Goal: Check status: Check status

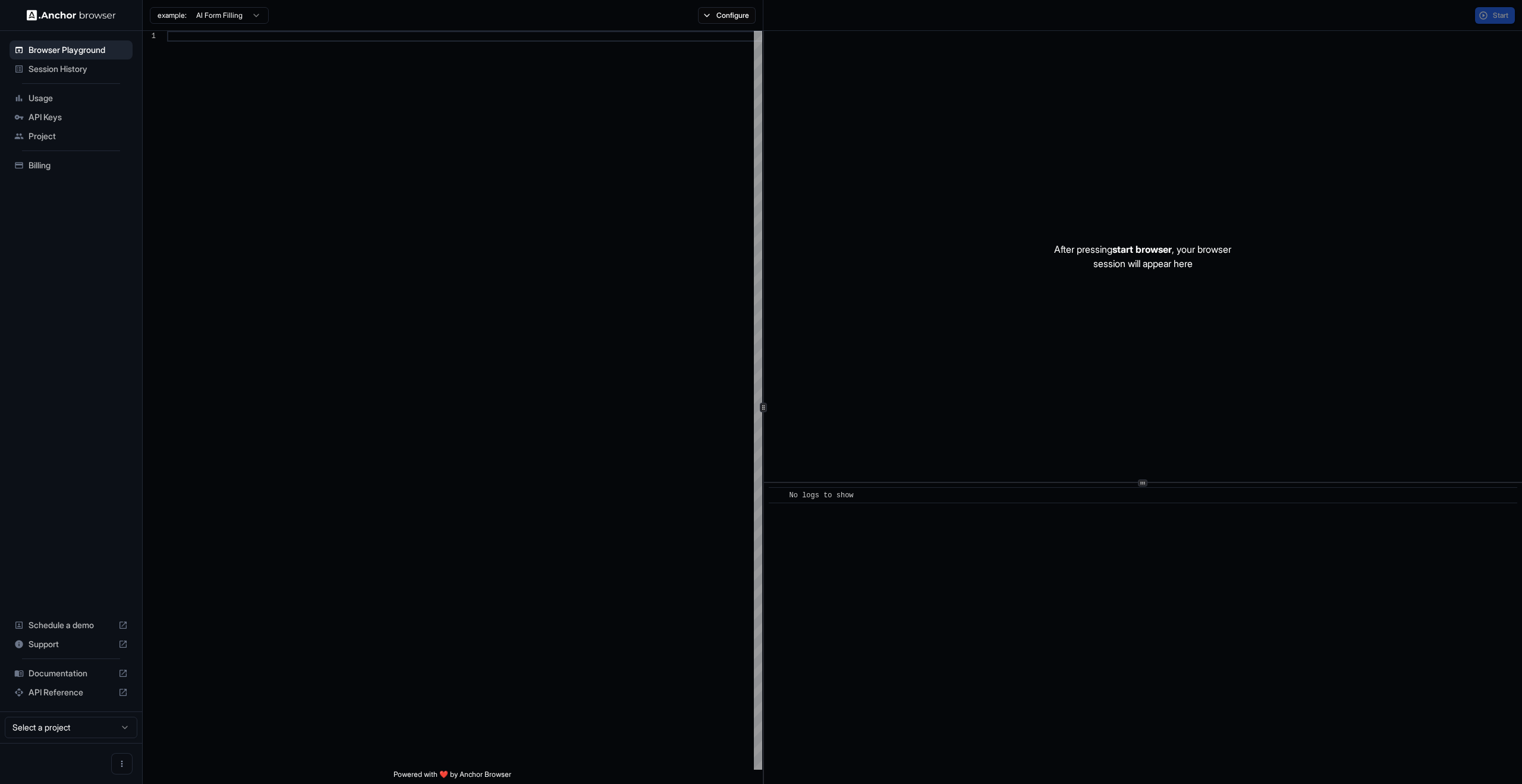
scroll to position [85, 0]
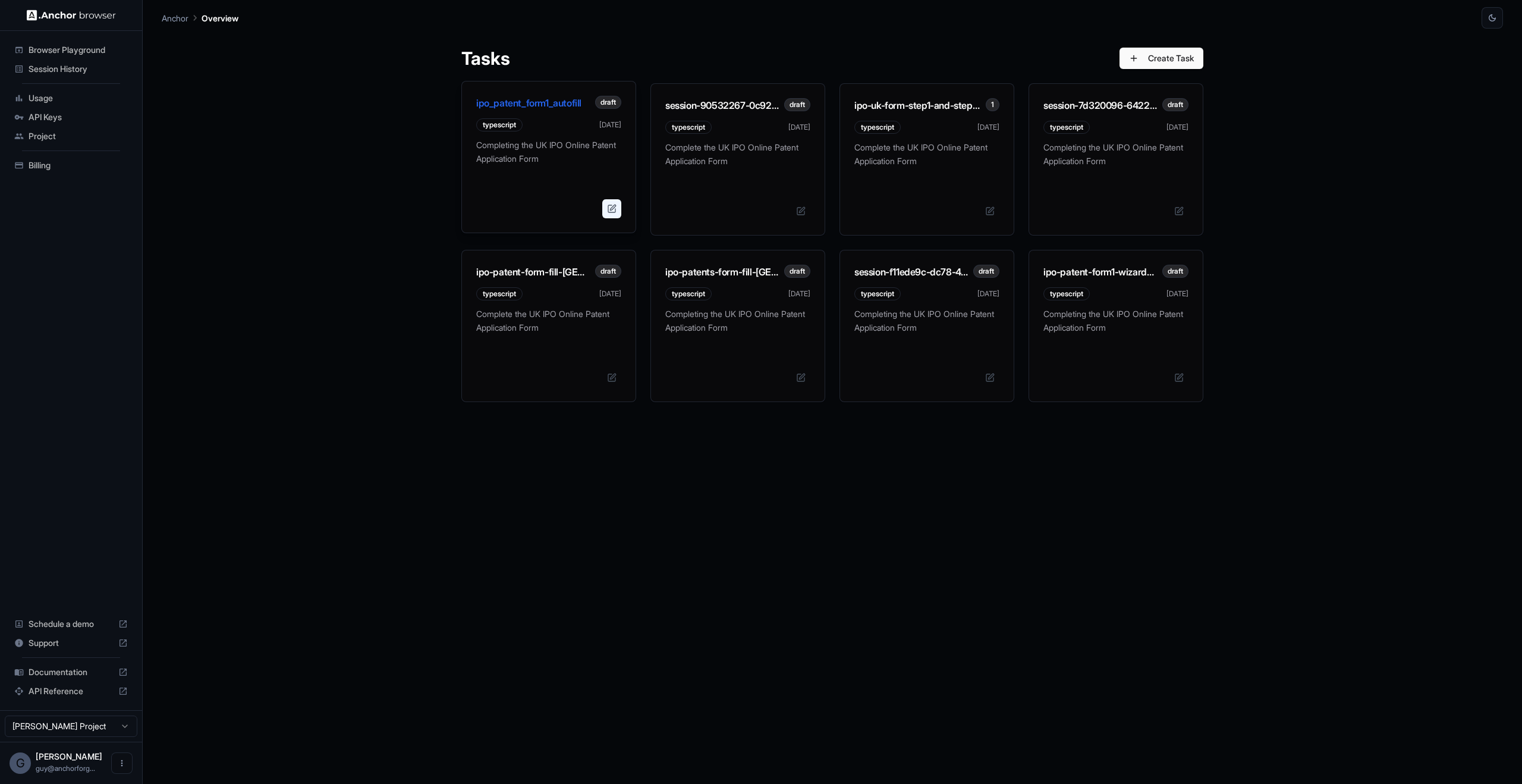
click at [612, 207] on button at bounding box center [612, 208] width 19 height 19
click at [533, 145] on p "Completing the UK IPO Online Patent Application Form" at bounding box center [549, 156] width 145 height 35
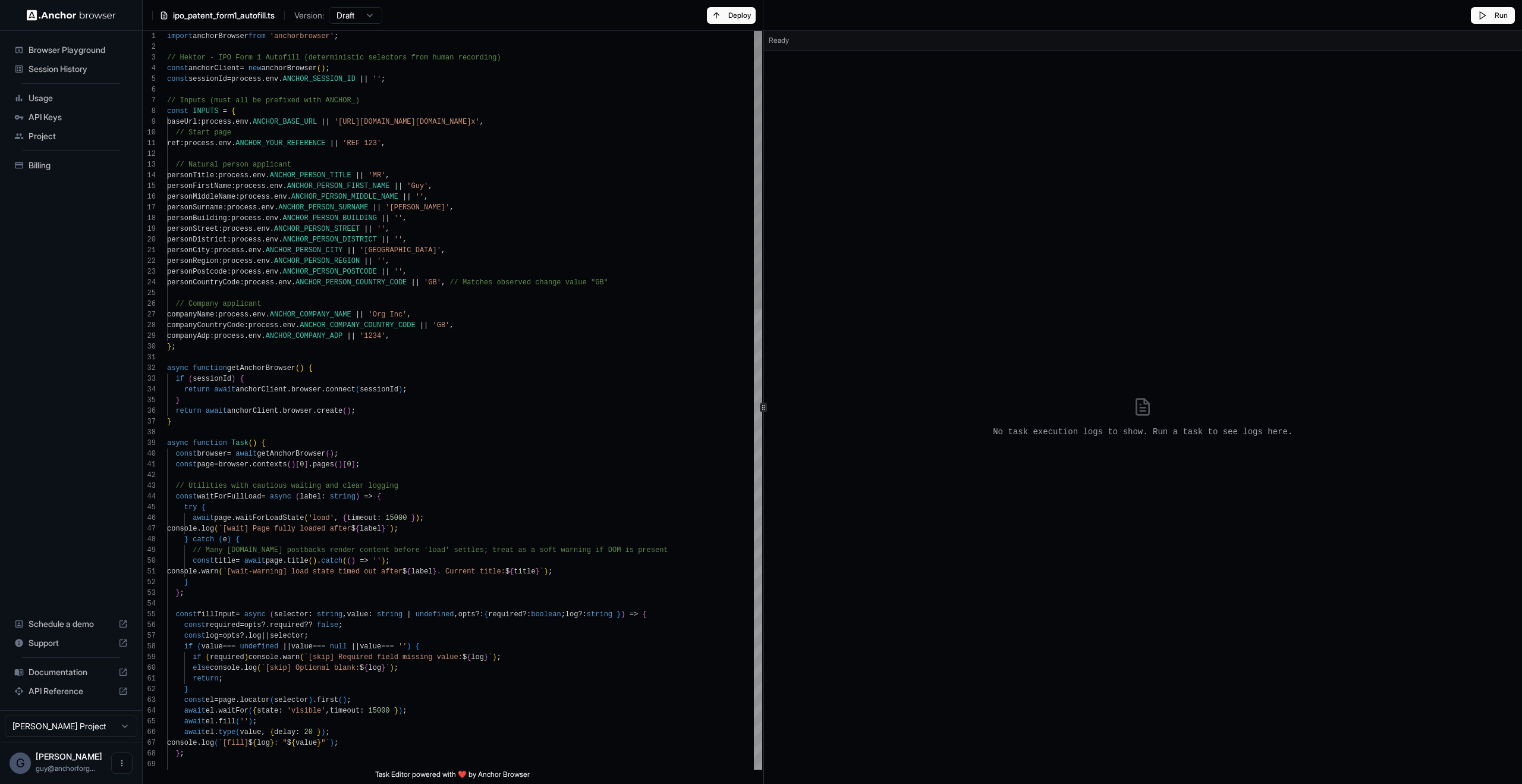
scroll to position [43, 0]
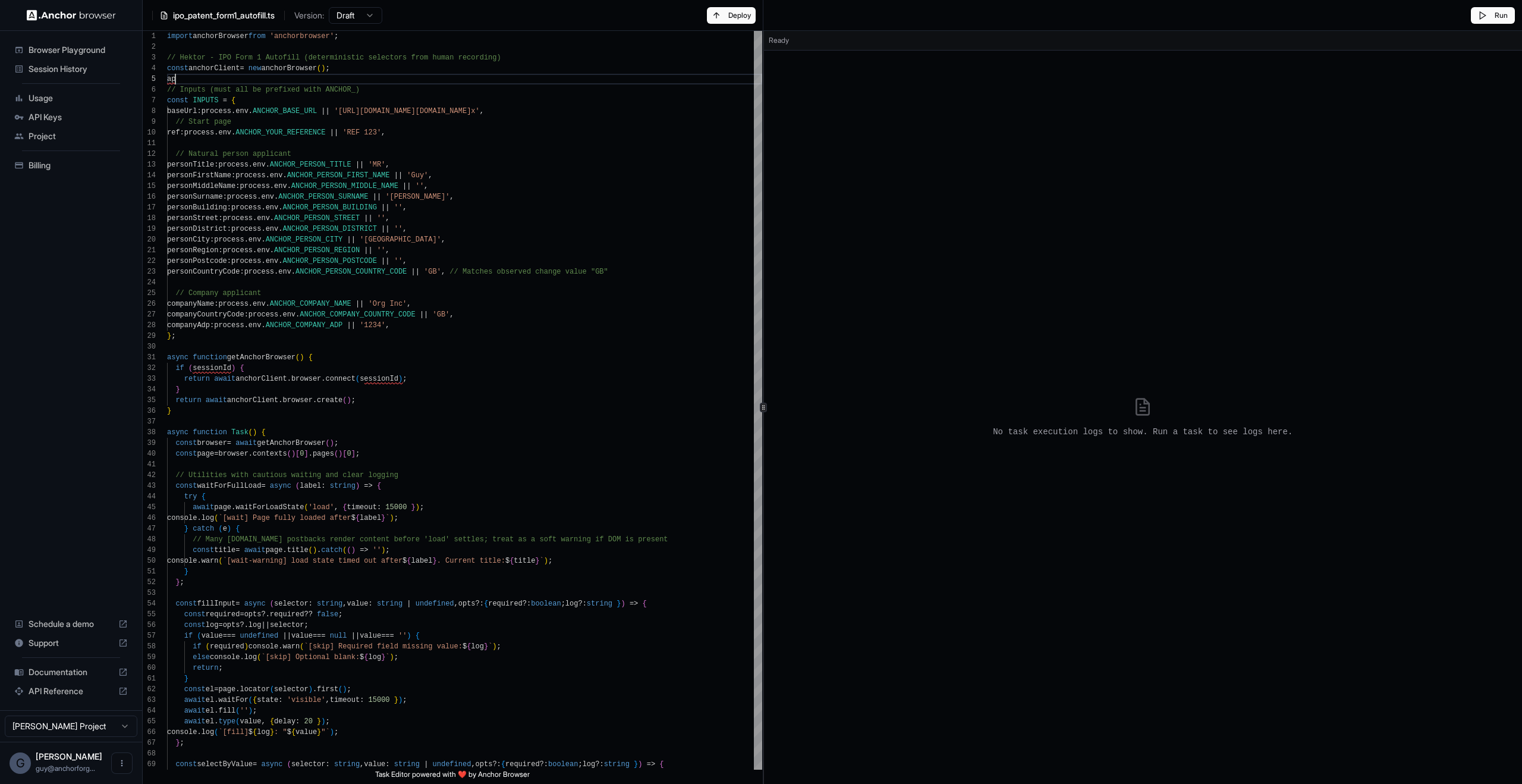
type textarea "**********"
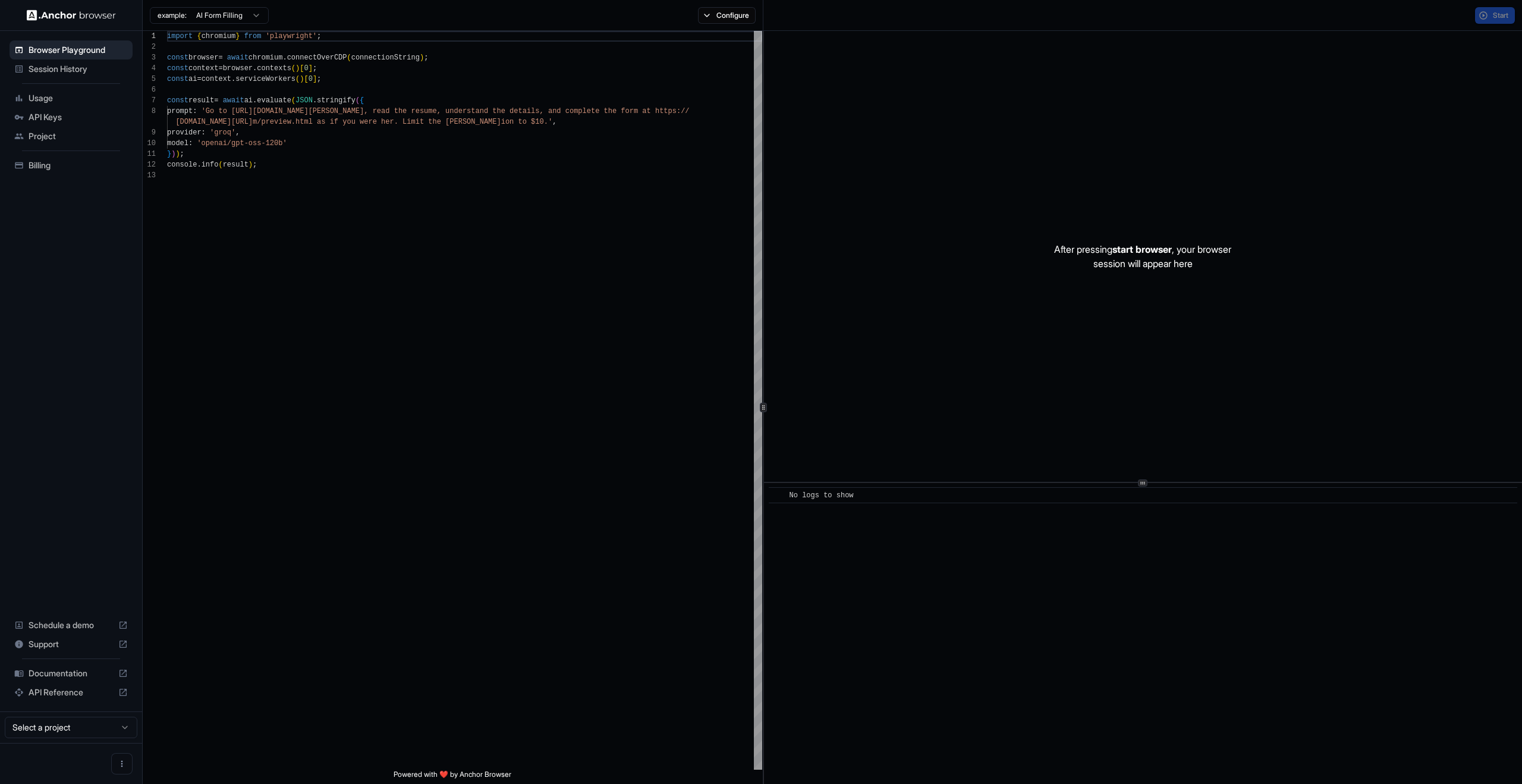
scroll to position [85, 0]
click at [38, 94] on span "Usage" at bounding box center [77, 98] width 99 height 12
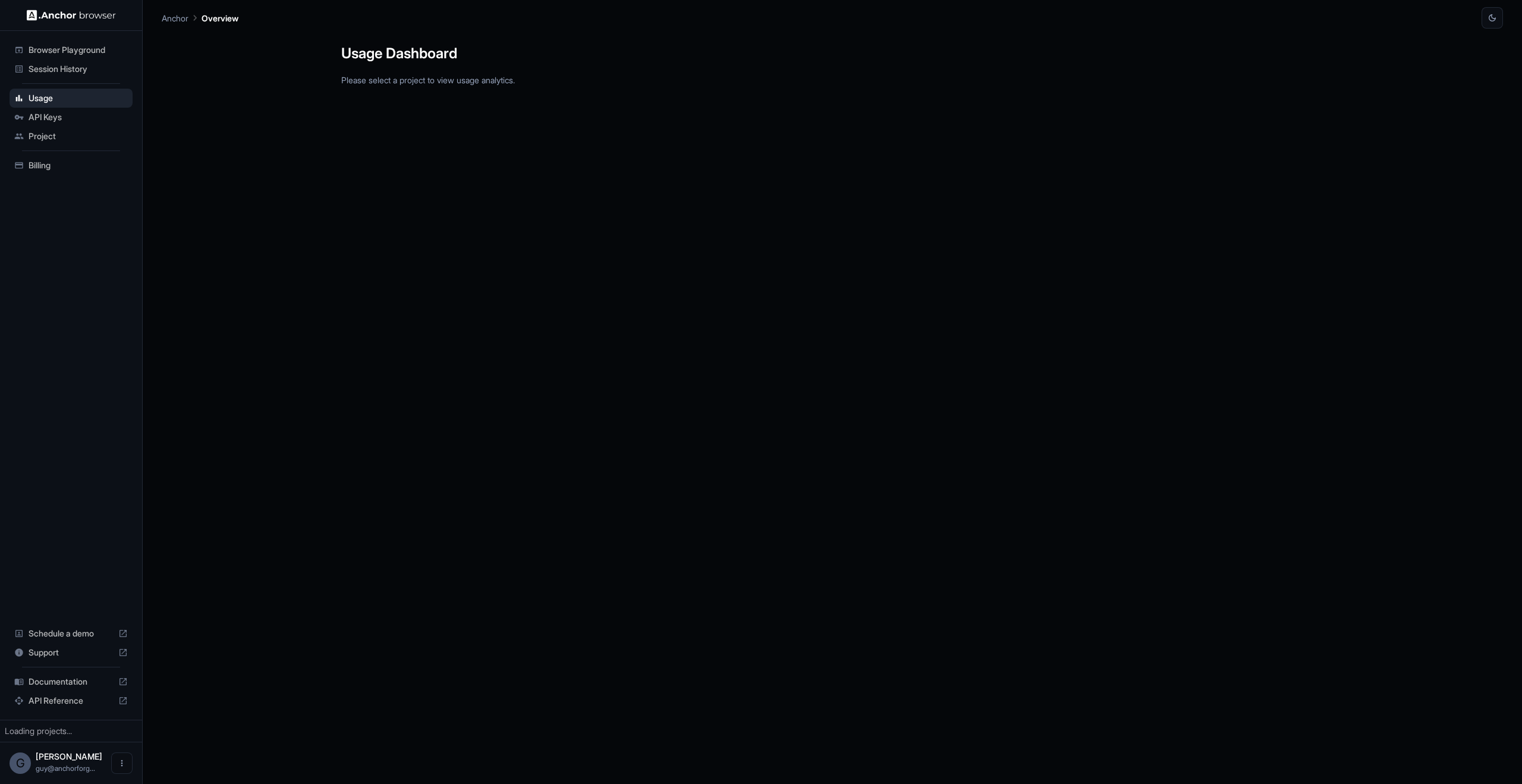
click at [72, 66] on span "Session History" at bounding box center [77, 69] width 99 height 12
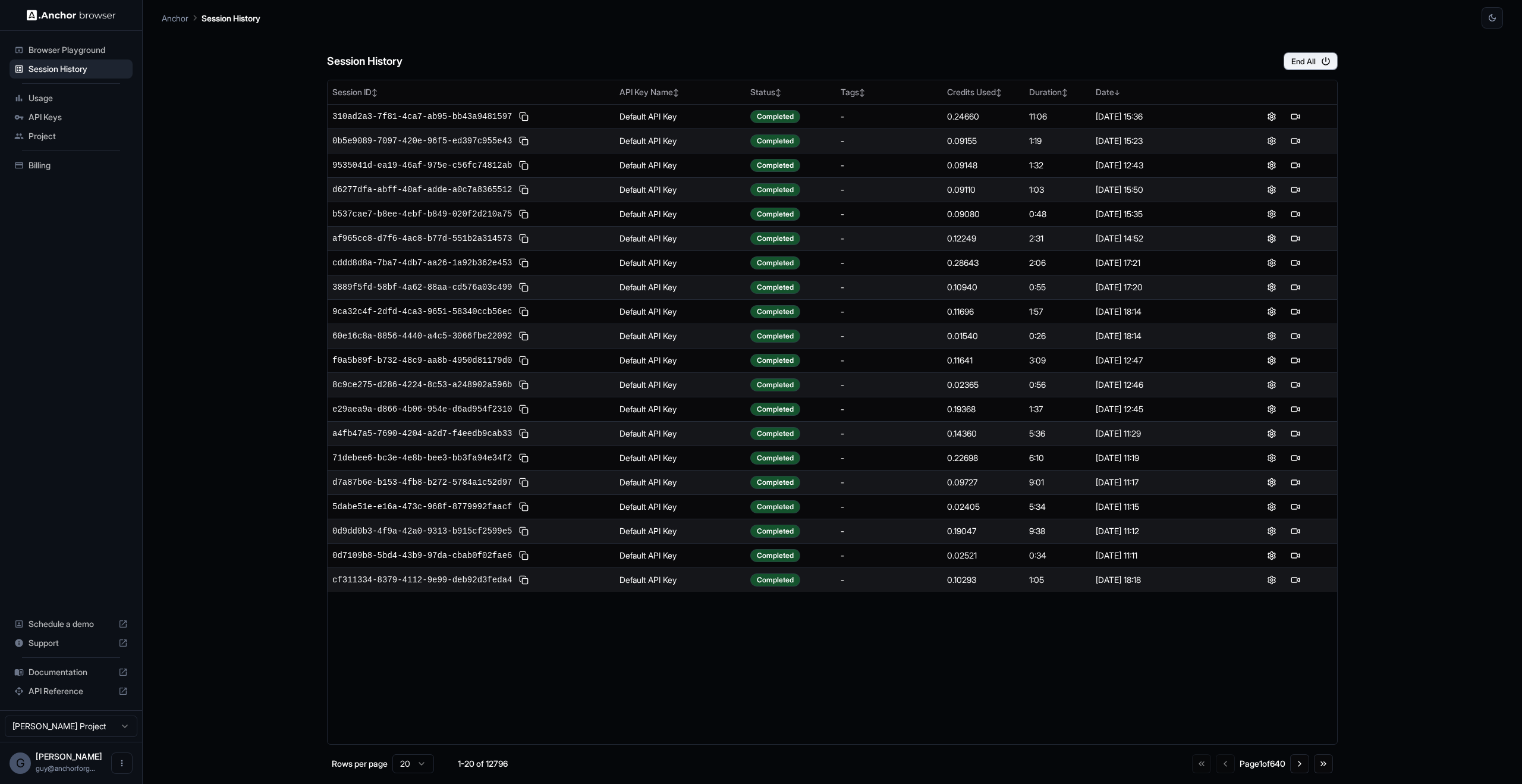
click at [565, 627] on div "Session ID ↕ API Key Name ↕ Status ↕ Tags ↕ Credits Used ↕ Duration ↕ Date ↓ 31…" at bounding box center [832, 412] width 1010 height 664
click at [1339, 772] on div "Session History End All Session ID ↕ API Key Name ↕ Status ↕ Tags ↕ Credits Use…" at bounding box center [832, 406] width 1342 height 756
click at [421, 118] on span "310ad2a3-7f81-4ca7-ab95-bb43a9481597" at bounding box center [421, 117] width 179 height 12
drag, startPoint x: 601, startPoint y: 723, endPoint x: 575, endPoint y: 728, distance: 26.5
click at [575, 728] on div "Session ID ↕ API Key Name ↕ Status ↕ Tags ↕ Credits Used ↕ Duration ↕ Date ↓ 31…" at bounding box center [832, 412] width 1010 height 664
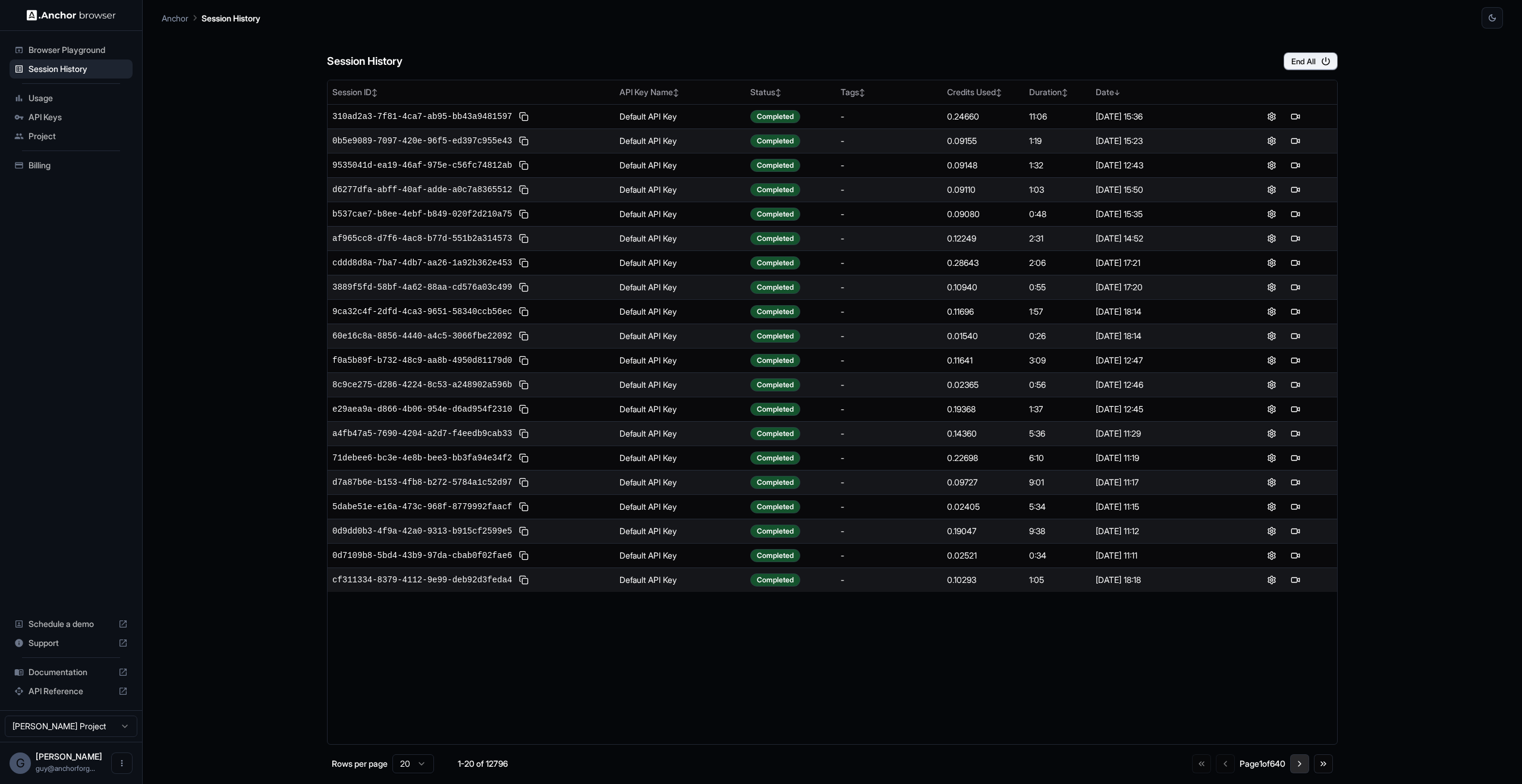
click at [1292, 762] on button "Go to next page" at bounding box center [1300, 762] width 19 height 19
click at [412, 769] on html "Browser Playground Session History Usage API Keys Project Billing Schedule a de…" at bounding box center [761, 392] width 1522 height 784
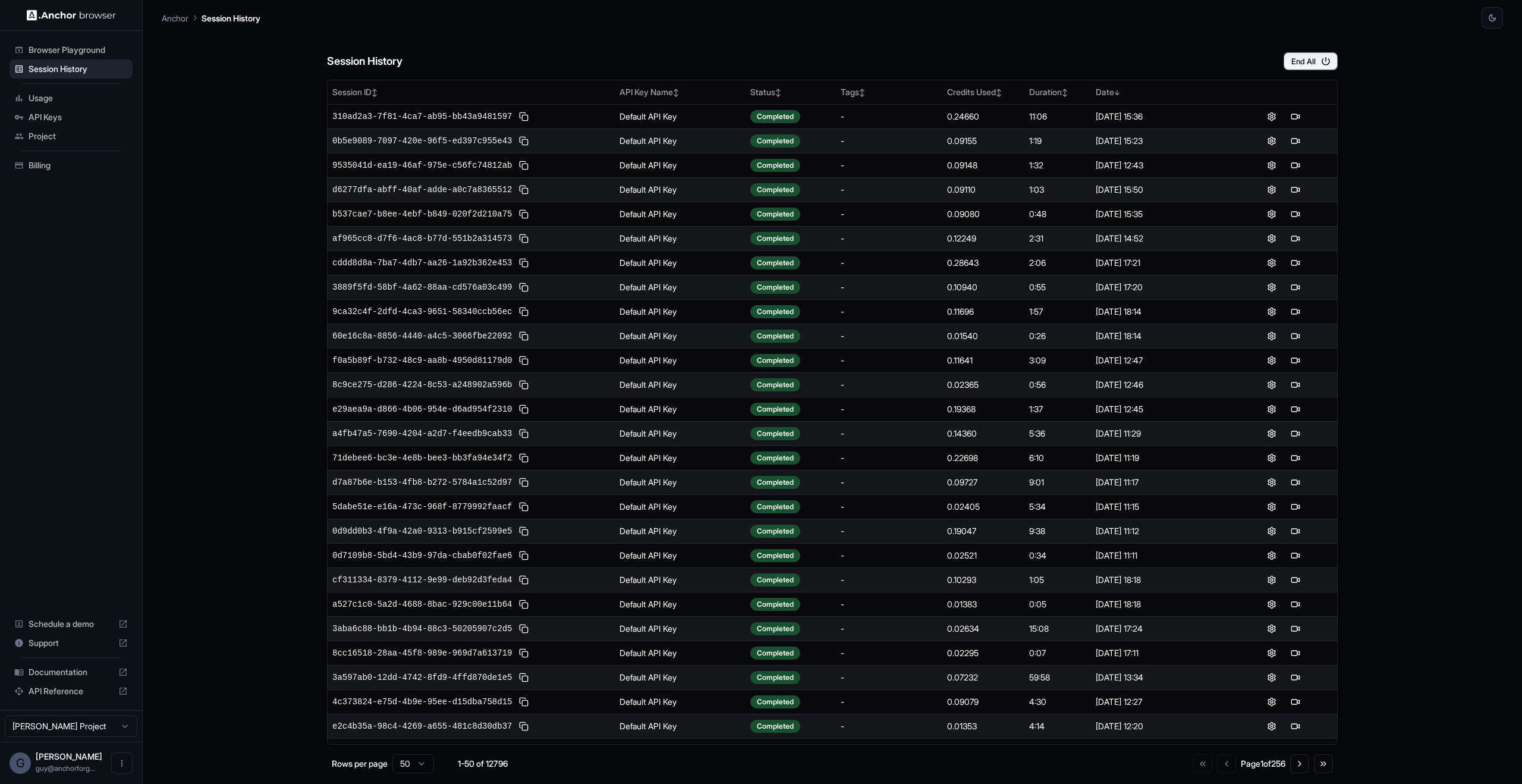
click at [1289, 765] on div "Go to first page Go to previous page Page 1 of 256 Go to next page Go to last p…" at bounding box center [1263, 762] width 140 height 19
click at [1299, 764] on button "Go to next page" at bounding box center [1300, 762] width 19 height 19
click at [1300, 765] on button "Go to next page" at bounding box center [1300, 762] width 19 height 19
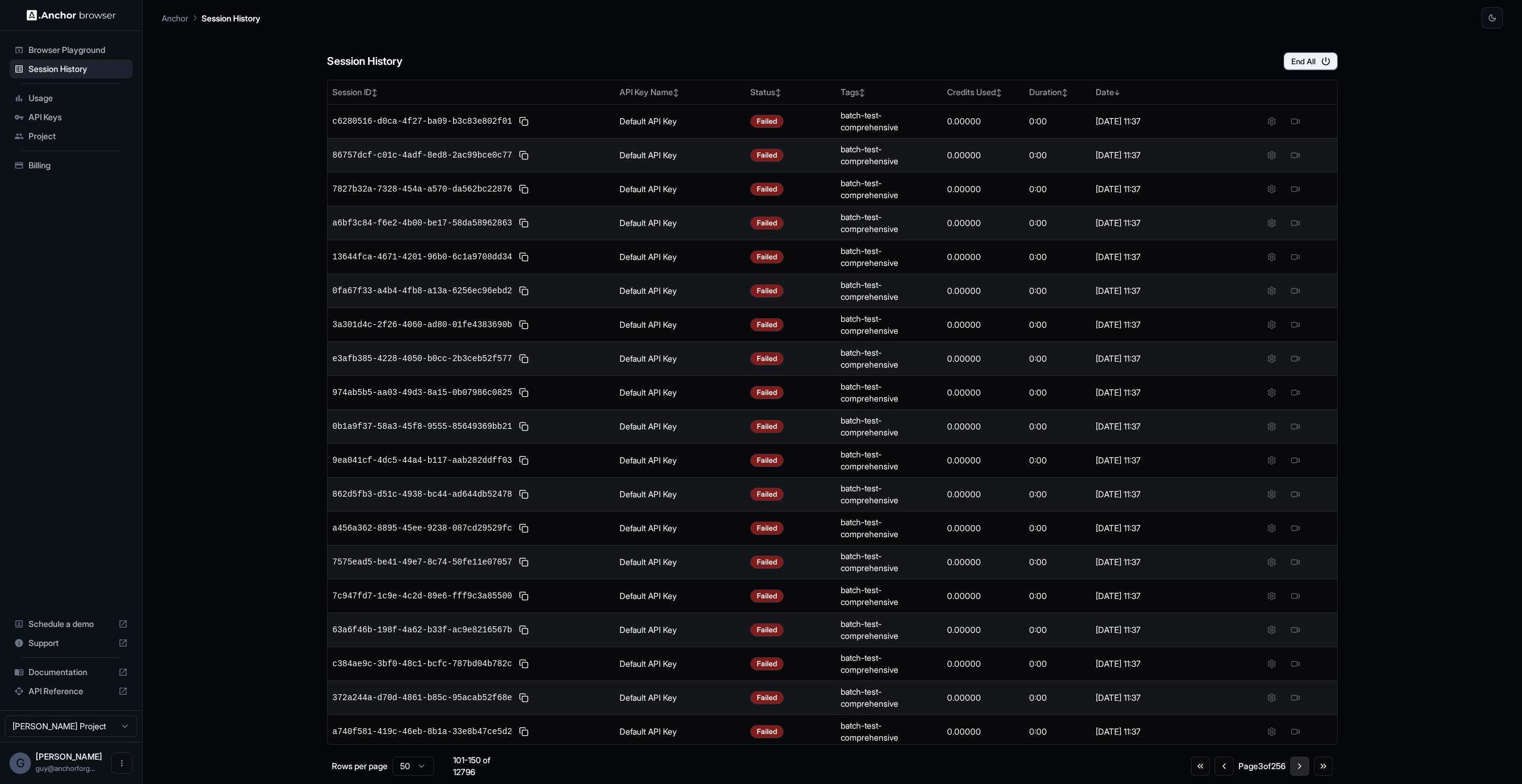
click at [1300, 765] on button "Go to next page" at bounding box center [1300, 765] width 19 height 19
click at [1215, 767] on button "Go to previous page" at bounding box center [1224, 765] width 19 height 19
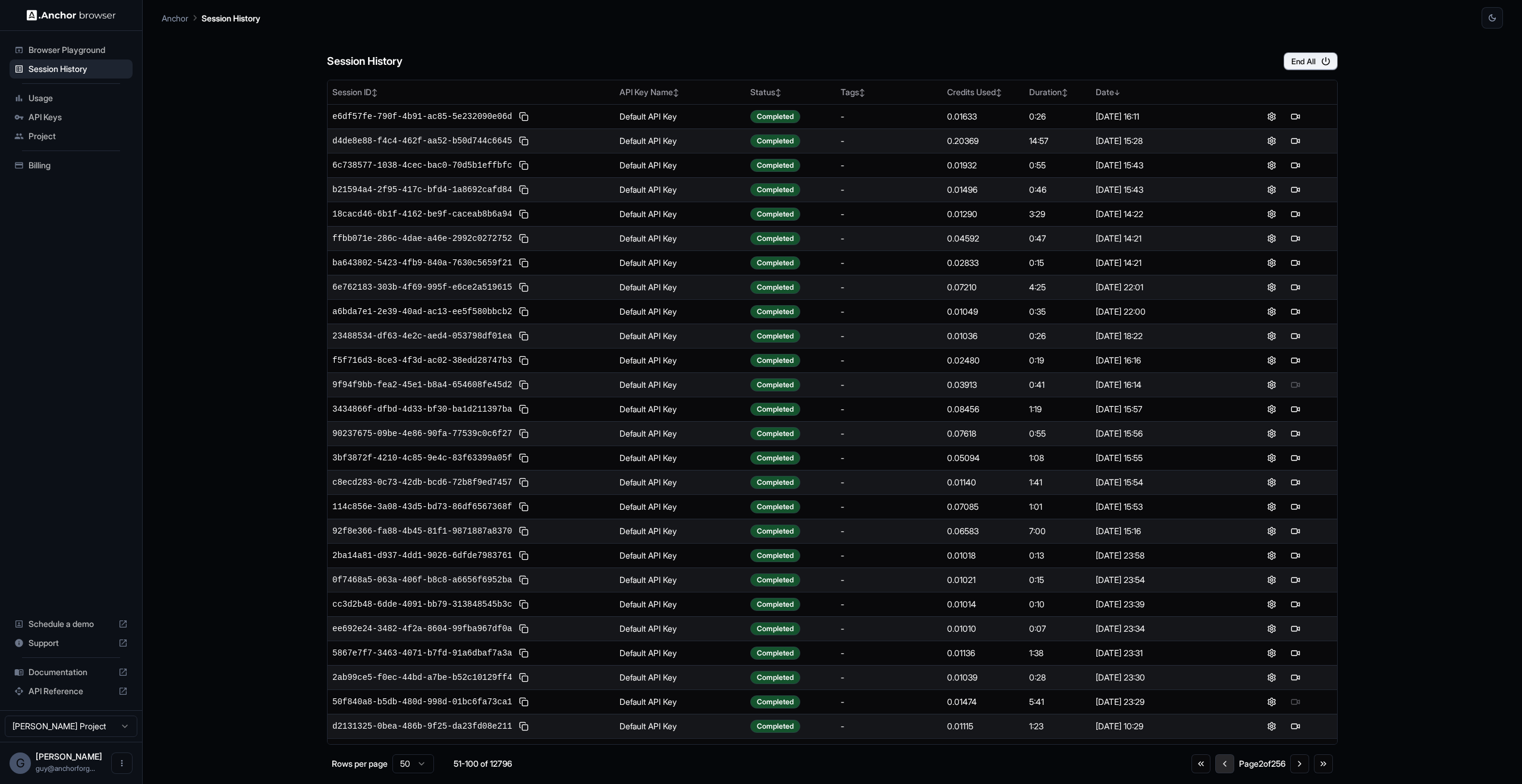
click at [1215, 767] on button "Go to previous page" at bounding box center [1224, 762] width 19 height 19
click at [424, 766] on html "Browser Playground Session History Usage API Keys Project Billing Schedule a de…" at bounding box center [761, 392] width 1522 height 784
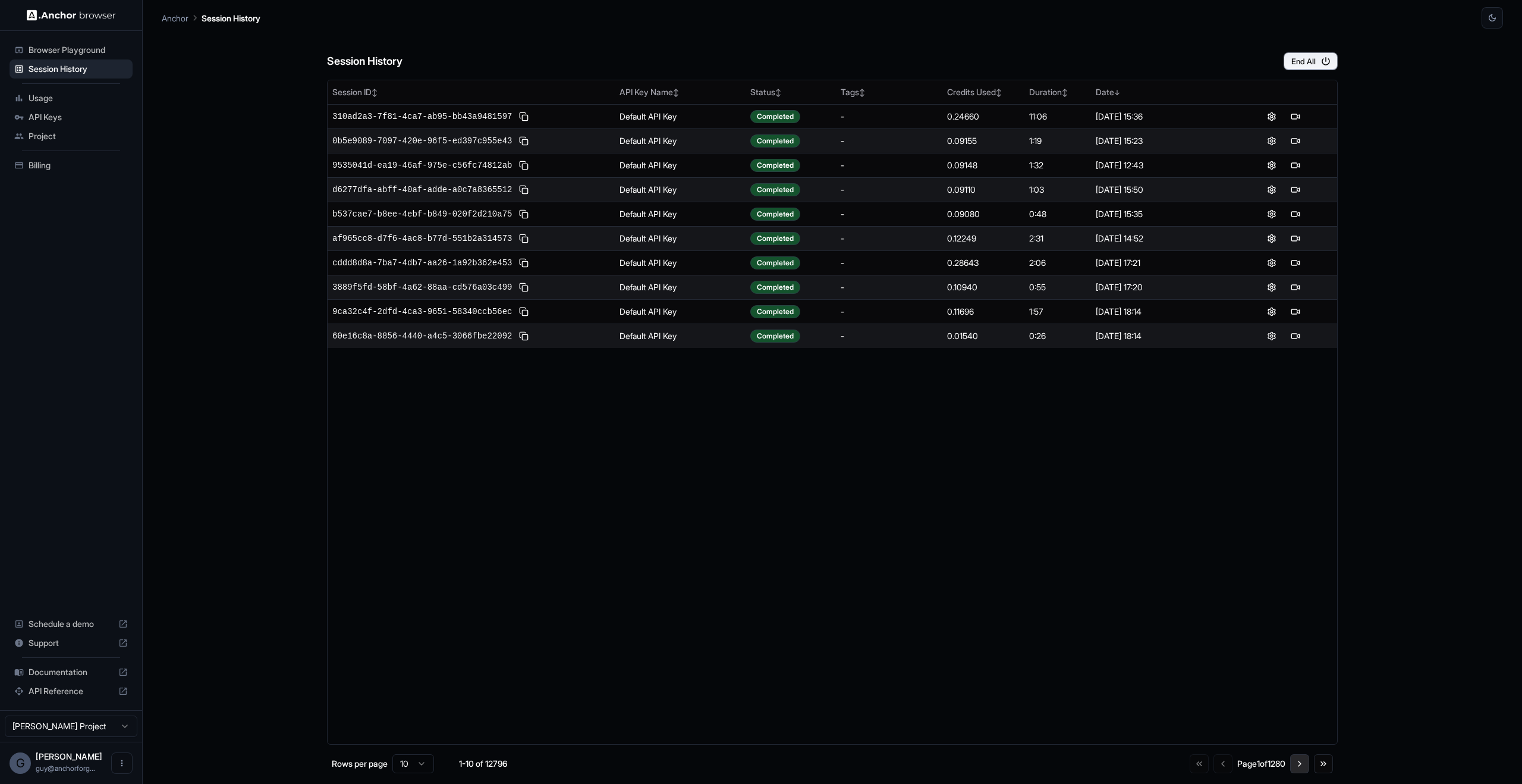
click at [1297, 770] on button "Go to next page" at bounding box center [1300, 762] width 19 height 19
click at [417, 770] on html "Browser Playground Session History Usage API Keys Project Billing Schedule a de…" at bounding box center [761, 392] width 1522 height 784
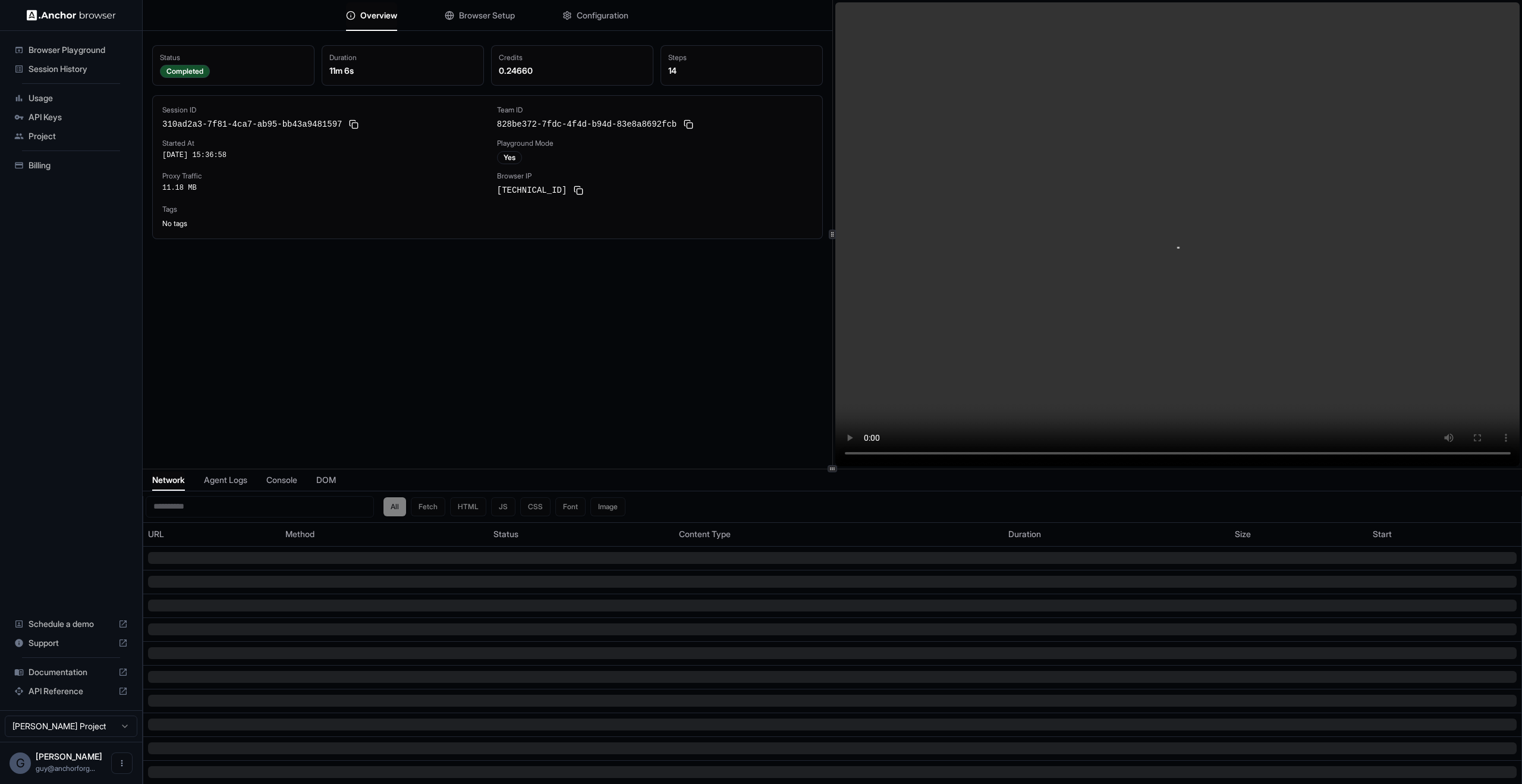
click at [834, 471] on div at bounding box center [833, 467] width 10 height 7
click at [839, 476] on div "Overview Browser Setup Configuration Status Completed Duration 11m 6s Credits 0…" at bounding box center [833, 392] width 1380 height 784
click at [840, 473] on div "Overview Browser Setup Configuration Status Completed Duration 11m 6s Credits 0…" at bounding box center [833, 392] width 1380 height 784
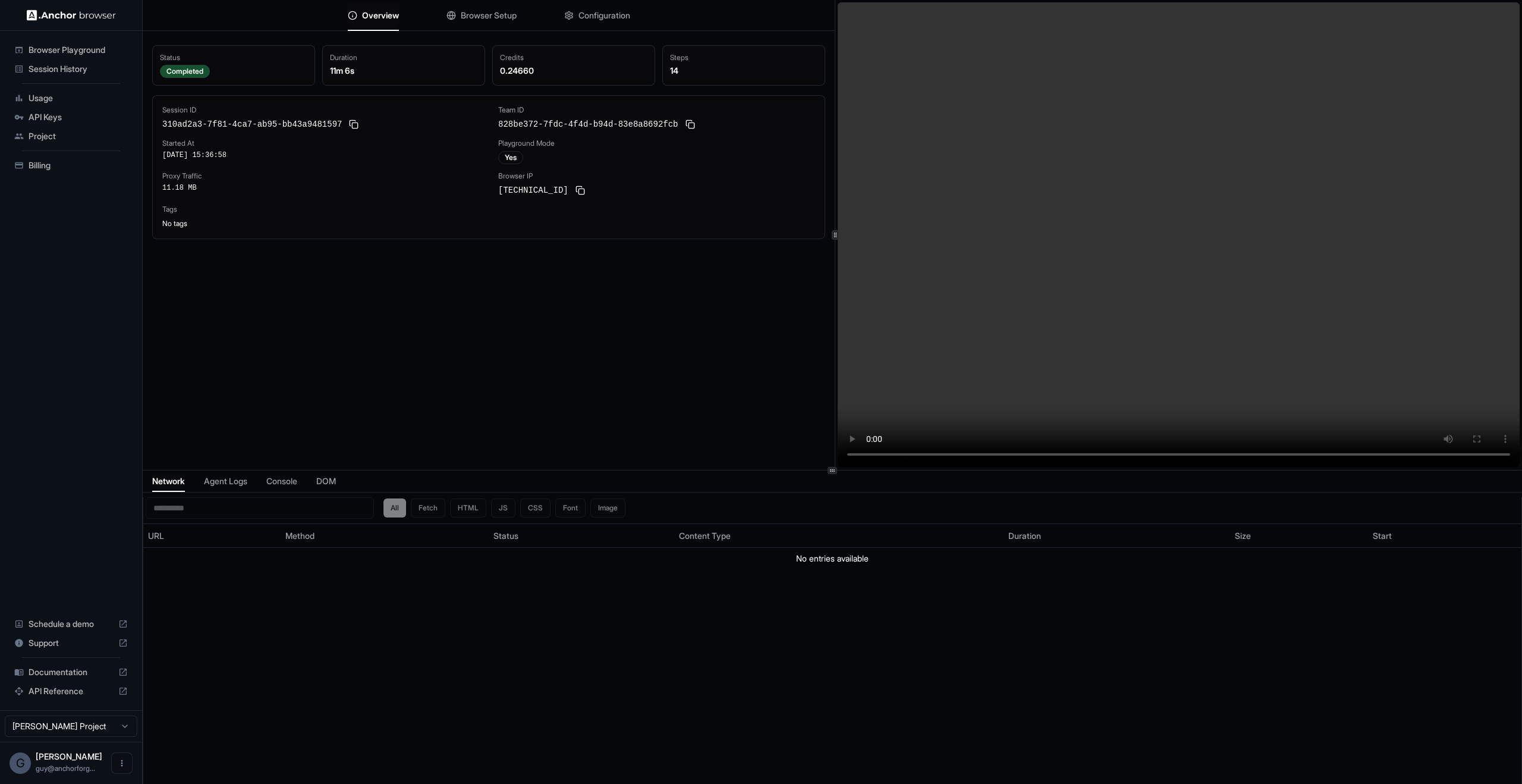
click at [835, 294] on div at bounding box center [835, 234] width 1 height 469
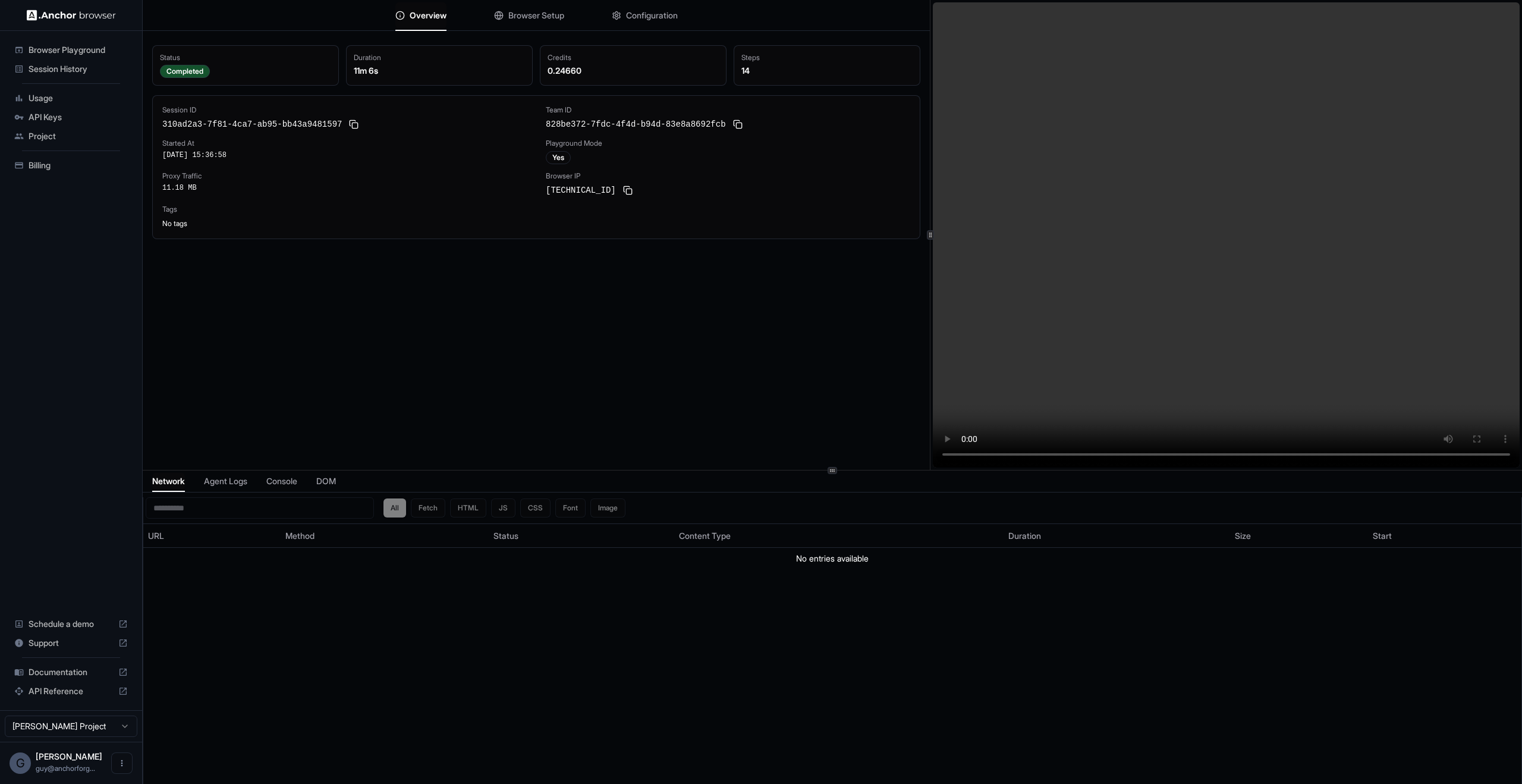
click at [929, 440] on div "Overview Browser Setup Configuration Status Completed Duration 11m 6s Credits 0…" at bounding box center [833, 234] width 1380 height 469
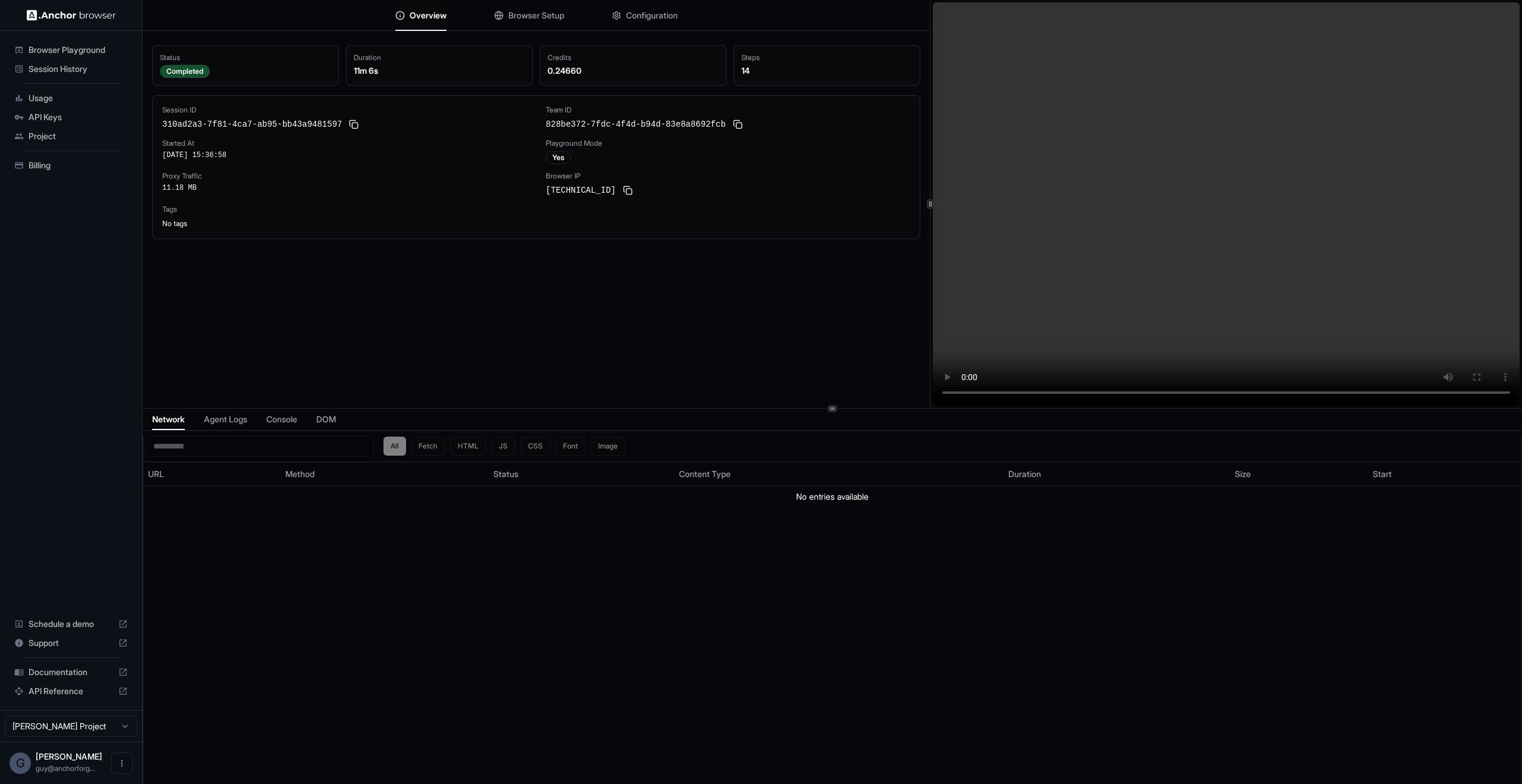
click at [832, 409] on icon at bounding box center [832, 409] width 6 height 6
click at [946, 675] on div "All Fetch HTML JS CSS Font Image URL Method Status Content Type Duration Size S…" at bounding box center [832, 622] width 1378 height 374
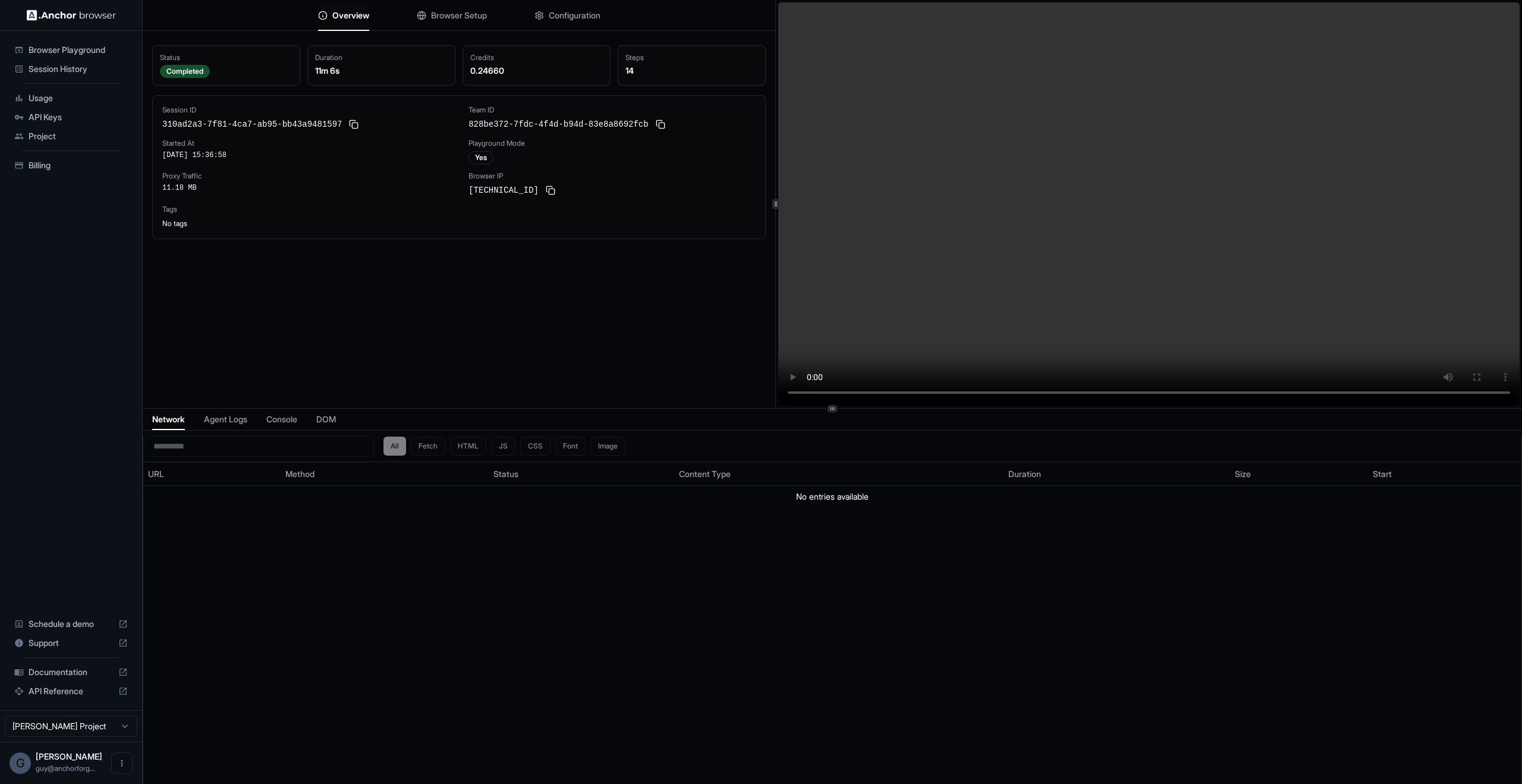
click at [769, 235] on div "Overview Browser Setup Configuration Status Completed Duration 11m 6s Credits 0…" at bounding box center [833, 204] width 1380 height 408
click at [826, 413] on div "Network Agent Logs Console DOM" at bounding box center [833, 419] width 1380 height 22
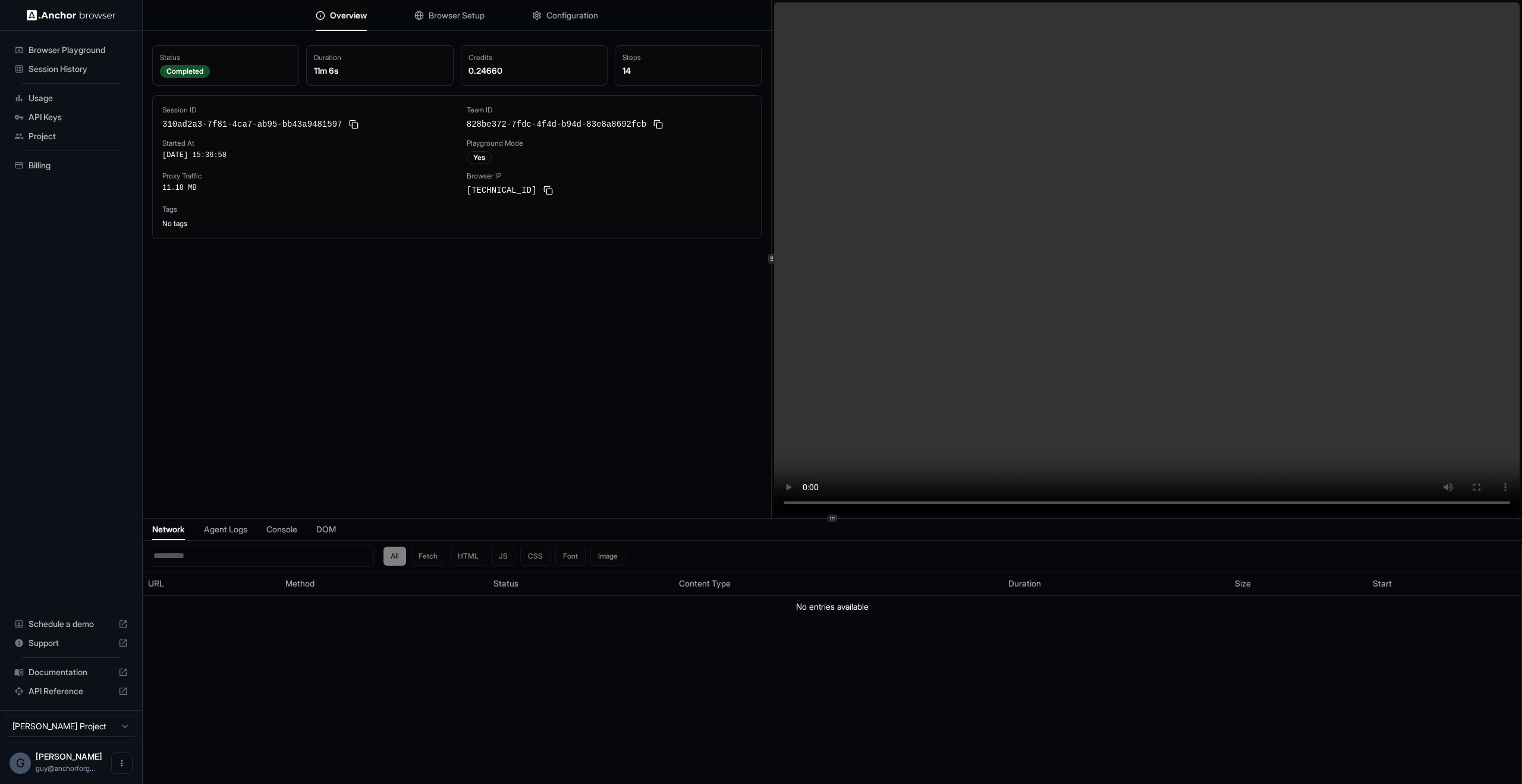
click at [845, 520] on div "Overview Browser Setup Configuration Status Completed Duration 11m 6s Credits 0…" at bounding box center [833, 392] width 1380 height 784
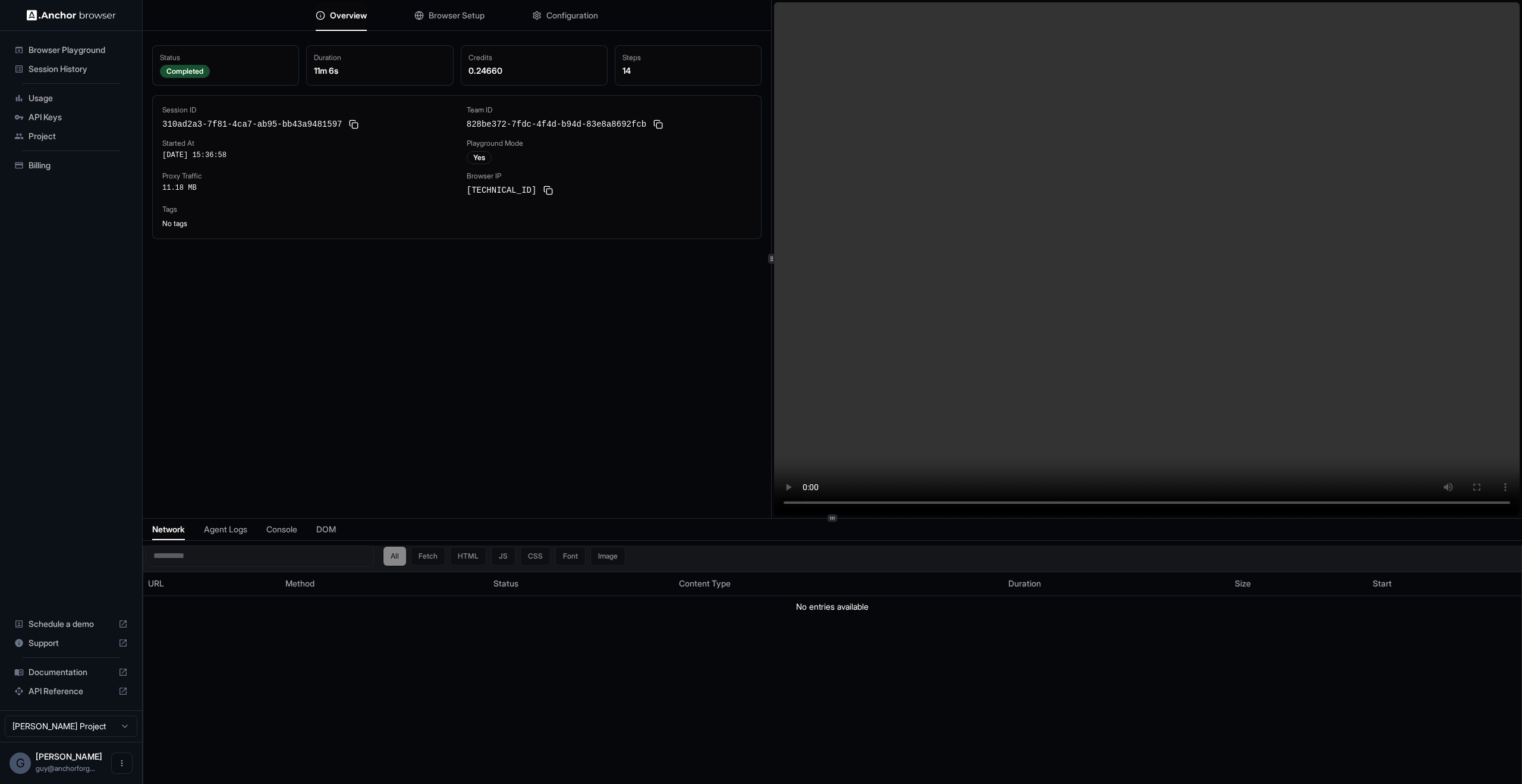
drag, startPoint x: 819, startPoint y: 657, endPoint x: 635, endPoint y: 564, distance: 206.2
click at [818, 656] on div "All Fetch HTML JS CSS Font Image URL Method Status Content Type Duration Size S…" at bounding box center [832, 677] width 1378 height 265
click at [426, 550] on div "All Fetch HTML JS CSS Font Image" at bounding box center [504, 556] width 242 height 19
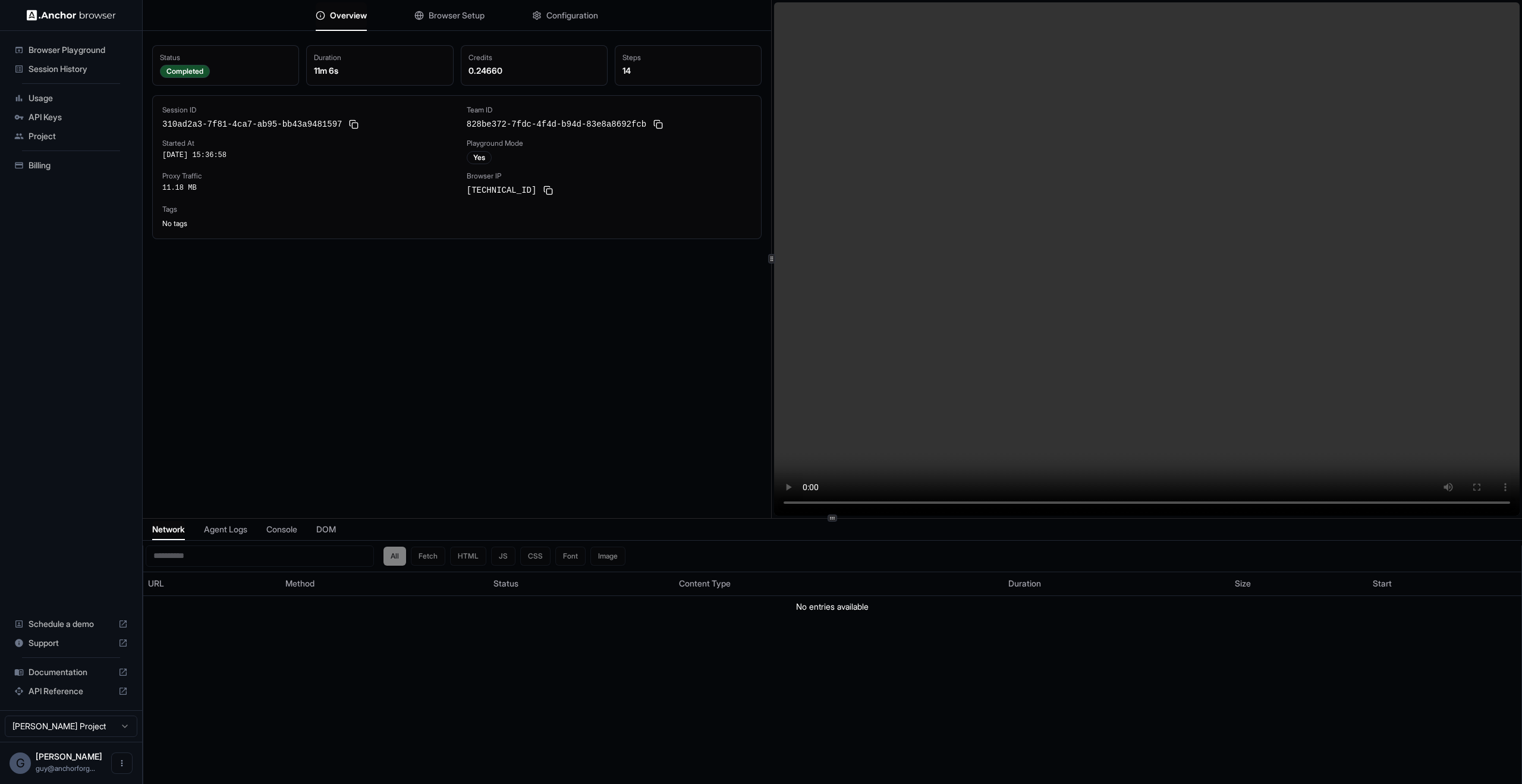
click at [247, 522] on button "Agent Logs" at bounding box center [225, 529] width 43 height 17
click at [411, 18] on div "Overview Browser Setup Configuration" at bounding box center [457, 16] width 628 height 31
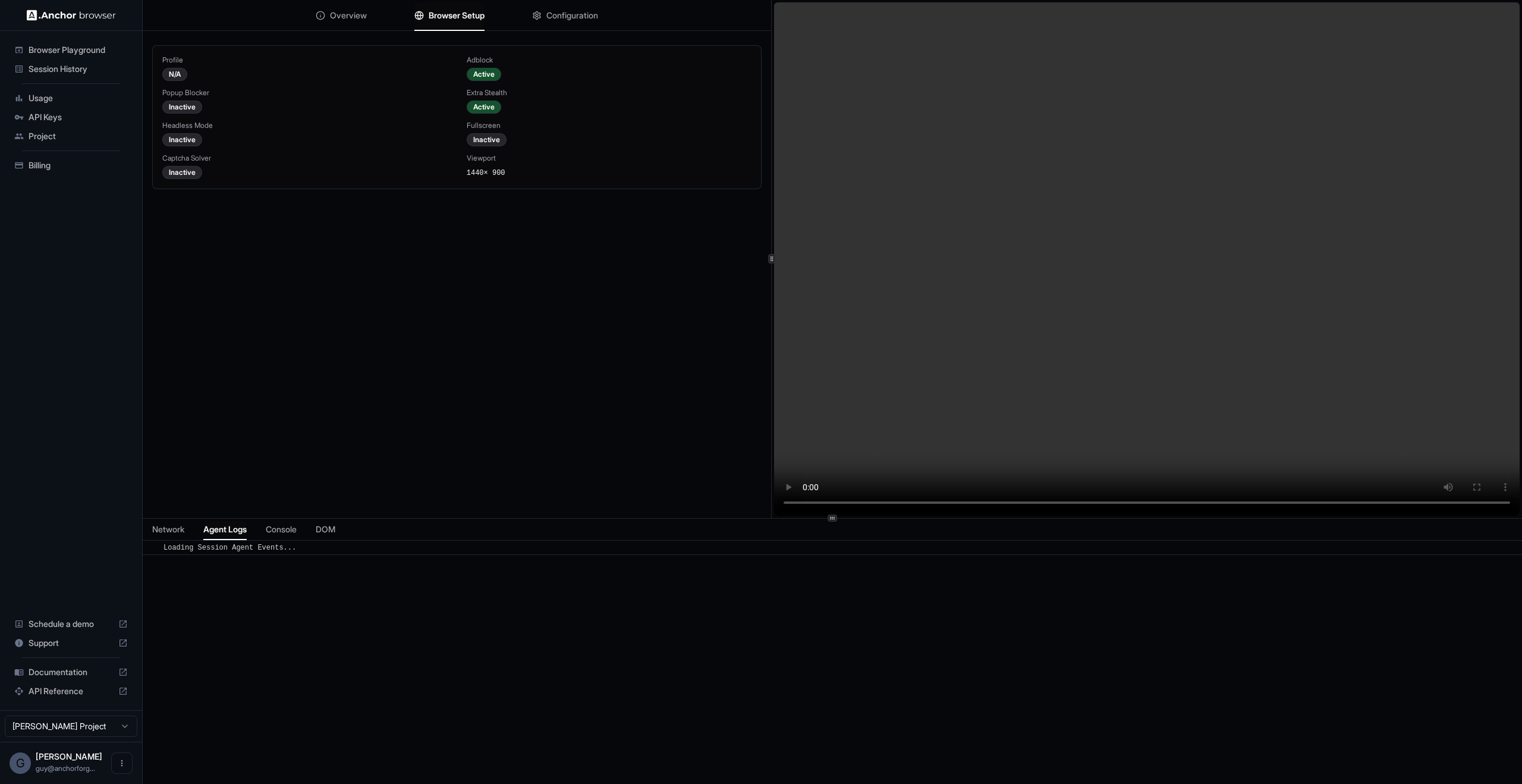
drag, startPoint x: 463, startPoint y: 17, endPoint x: 472, endPoint y: 16, distance: 9.1
click at [463, 17] on span "Browser Setup" at bounding box center [456, 16] width 56 height 12
click at [563, 17] on span "Configuration" at bounding box center [572, 16] width 52 height 12
drag, startPoint x: 327, startPoint y: 388, endPoint x: 262, endPoint y: 0, distance: 393.4
click at [262, 0] on div "Overview Browser Setup Configuration Proxy Active Live View Interactive Recordi…" at bounding box center [457, 259] width 628 height 517
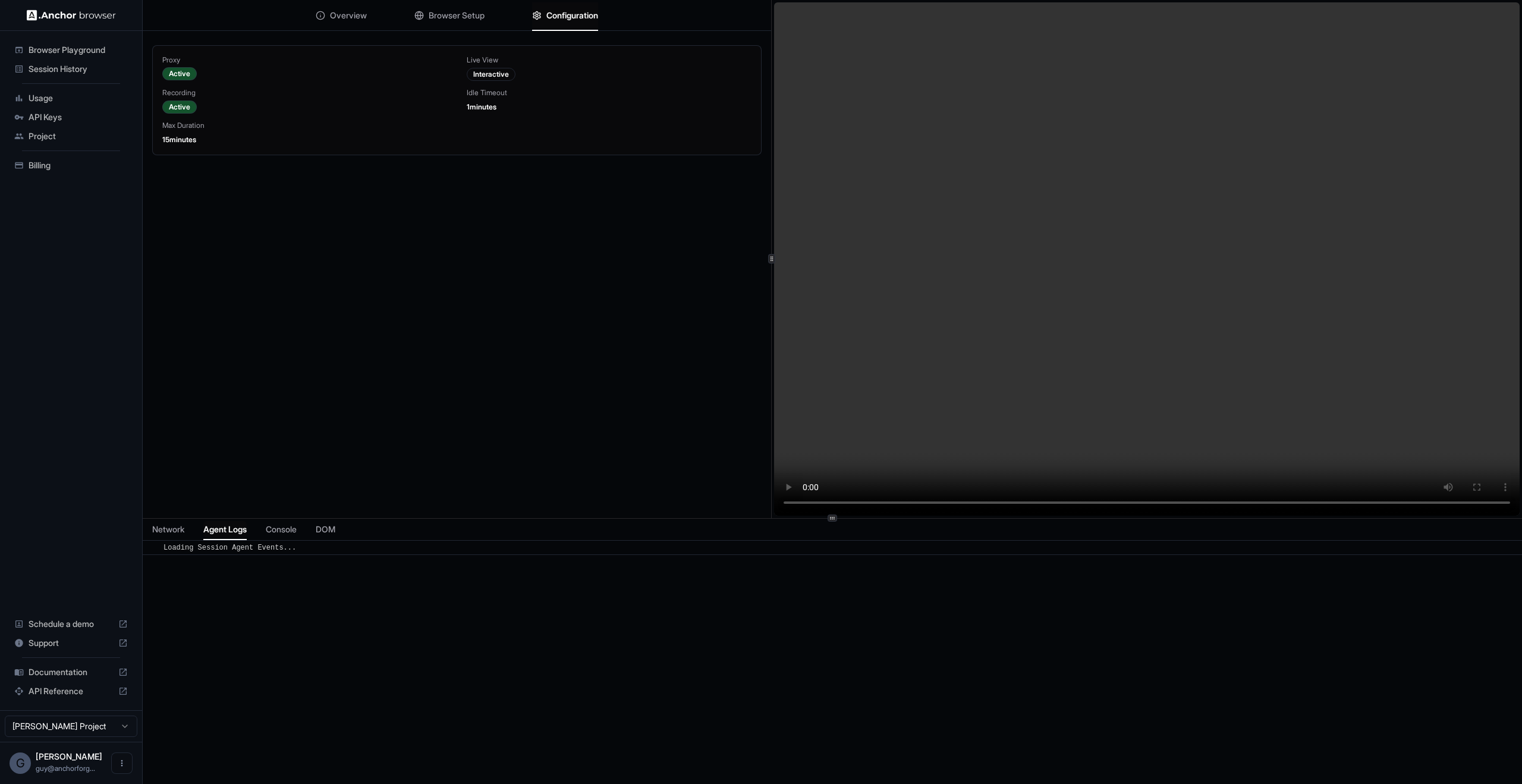
click at [462, 335] on div "Proxy Active Live View Interactive Recording Active Idle Timeout 1 minutes Max …" at bounding box center [457, 294] width 628 height 517
click at [276, 526] on span "Console" at bounding box center [281, 529] width 31 height 12
